Goal: Find specific page/section: Find specific page/section

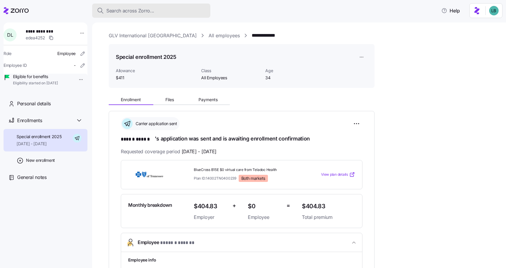
scroll to position [120, 0]
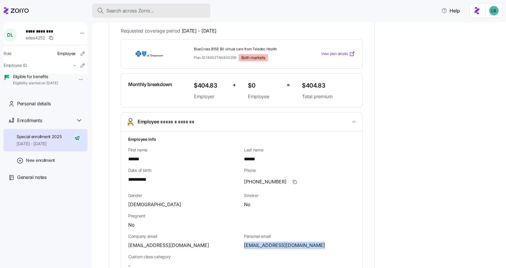
click at [157, 12] on div "Search across Zorro..." at bounding box center [151, 10] width 109 height 7
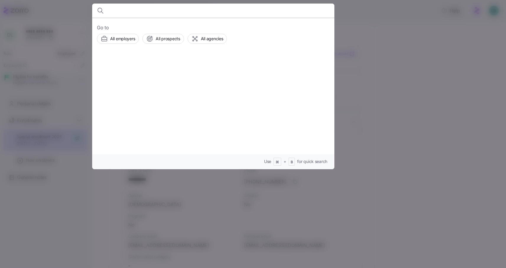
type input "[PERSON_NAME]"
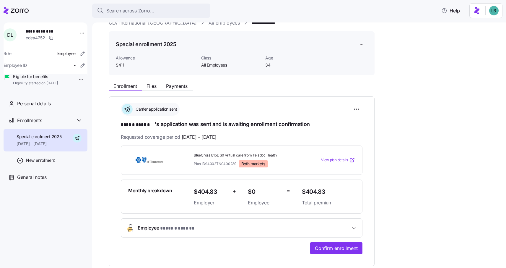
scroll to position [9, 0]
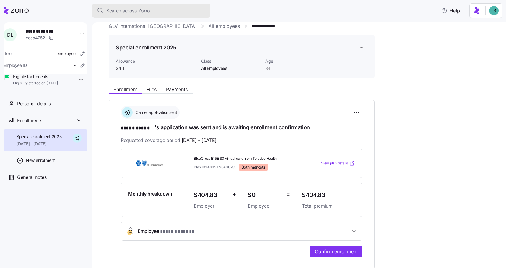
click at [131, 11] on span "Search across Zorro..." at bounding box center [130, 10] width 48 height 7
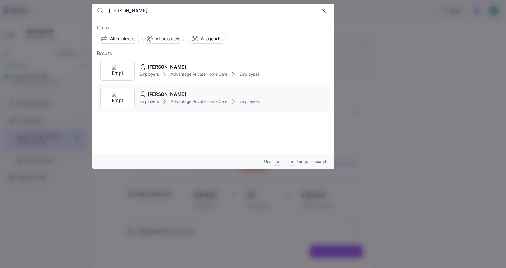
type input "[PERSON_NAME]"
click at [161, 94] on span "[PERSON_NAME]" at bounding box center [167, 93] width 38 height 7
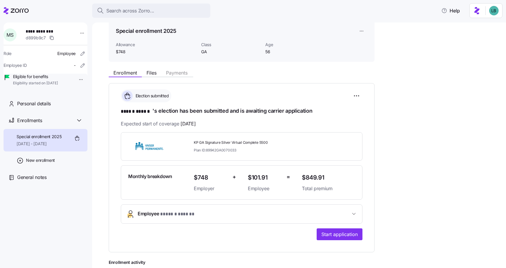
scroll to position [27, 0]
